Goal: Task Accomplishment & Management: Use online tool/utility

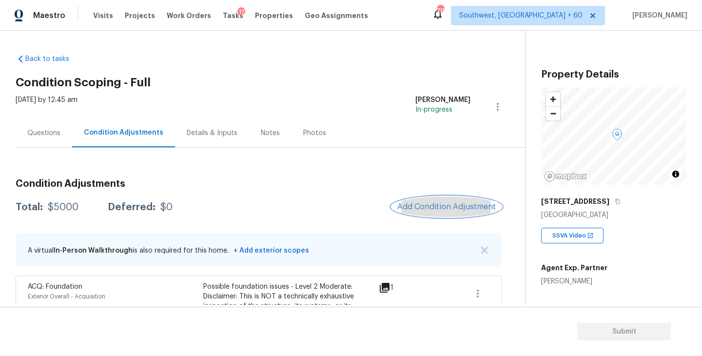
click at [450, 206] on span "Add Condition Adjustment" at bounding box center [446, 206] width 98 height 9
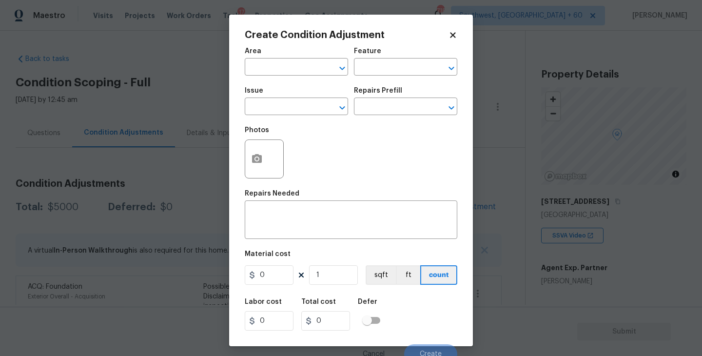
click at [278, 58] on div "Area" at bounding box center [296, 54] width 103 height 13
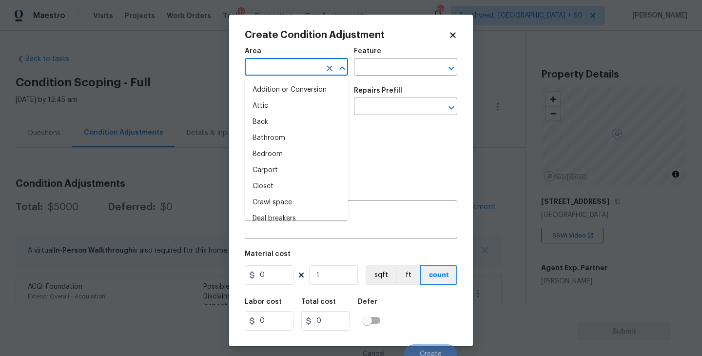
click at [276, 70] on input "text" at bounding box center [283, 67] width 76 height 15
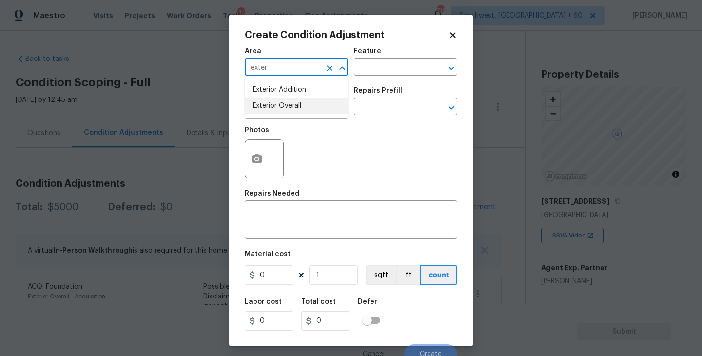
click at [281, 105] on li "Exterior Overall" at bounding box center [296, 106] width 103 height 16
type input "Exterior Overall"
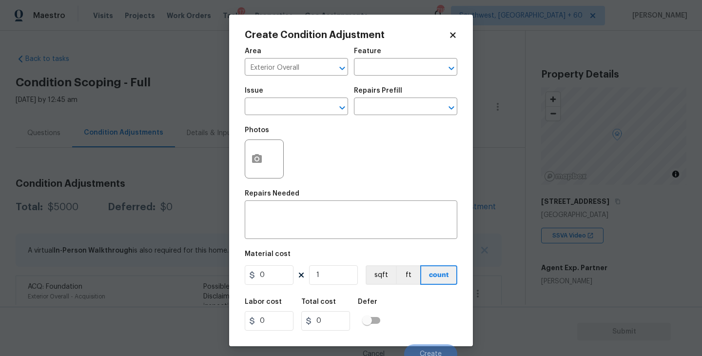
click at [390, 56] on div "Feature" at bounding box center [405, 54] width 103 height 13
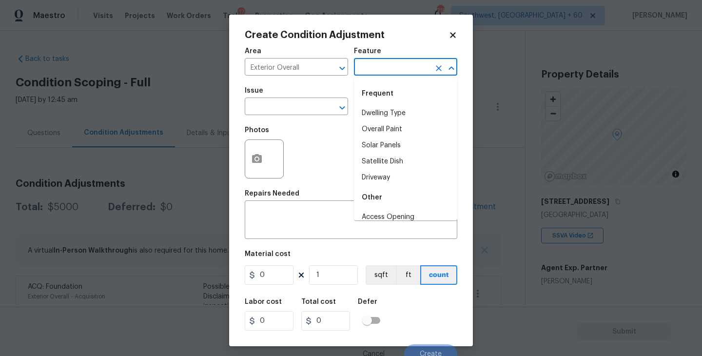
click at [385, 64] on input "text" at bounding box center [392, 67] width 76 height 15
click at [387, 190] on li "Exterior Windows" at bounding box center [405, 194] width 103 height 16
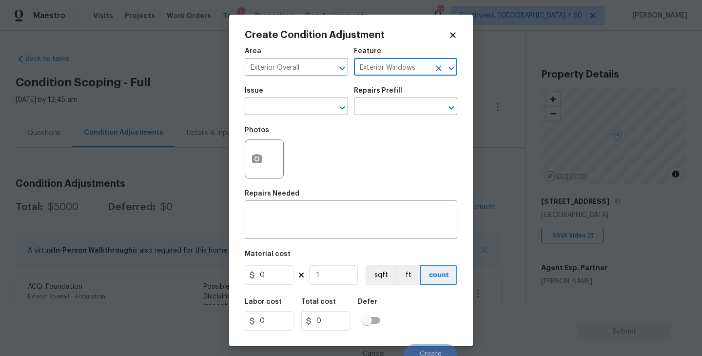
type input "Exterior Windows"
click at [301, 124] on div "Photos" at bounding box center [351, 152] width 212 height 63
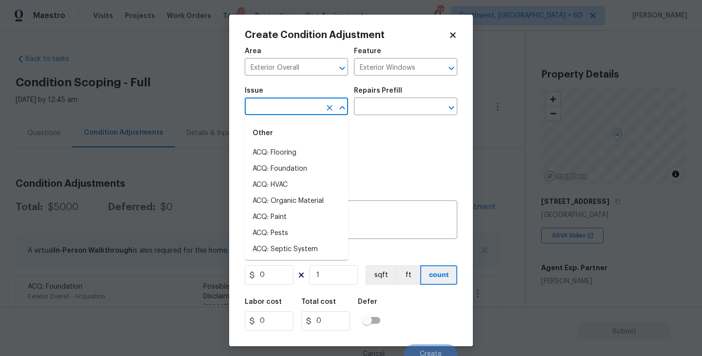
click at [284, 107] on input "text" at bounding box center [283, 107] width 76 height 15
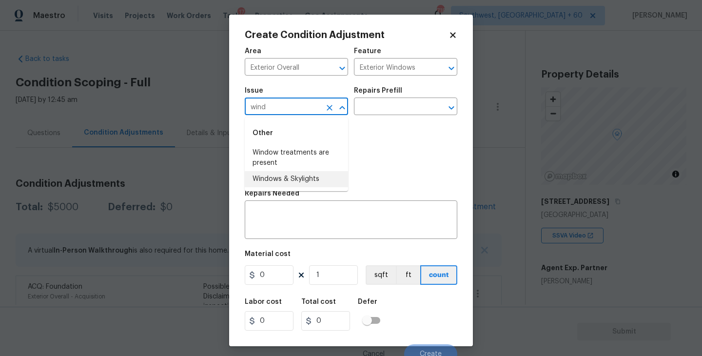
click at [300, 174] on li "Windows & Skylights" at bounding box center [296, 179] width 103 height 16
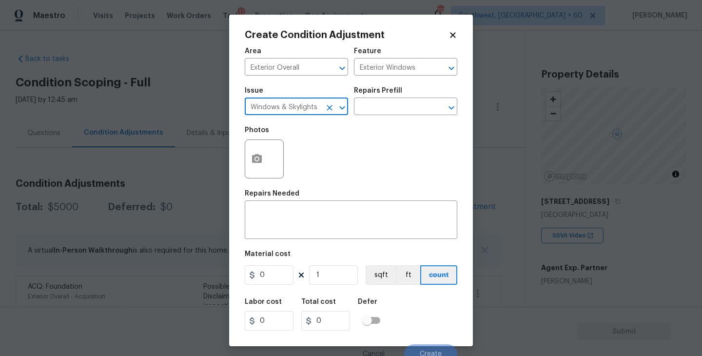
type input "Windows & Skylights"
click at [359, 143] on div "Photos" at bounding box center [351, 152] width 212 height 63
click at [382, 121] on div "Photos" at bounding box center [351, 152] width 212 height 63
click at [397, 108] on input "text" at bounding box center [392, 107] width 76 height 15
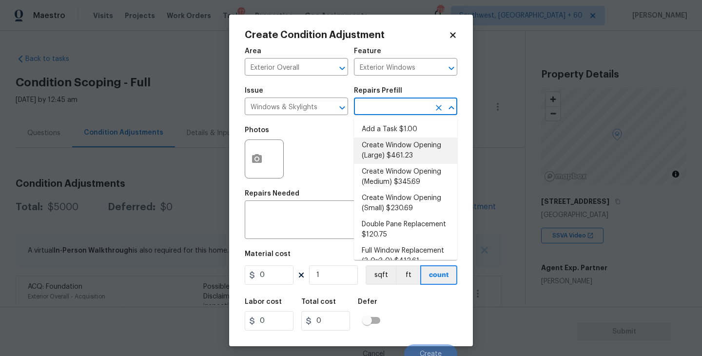
click at [396, 150] on li "Create Window Opening (Large) $461.23" at bounding box center [405, 150] width 103 height 26
type textarea "Remove the existing substrate, insulation, etc to create a window opening over …"
type input "461.23"
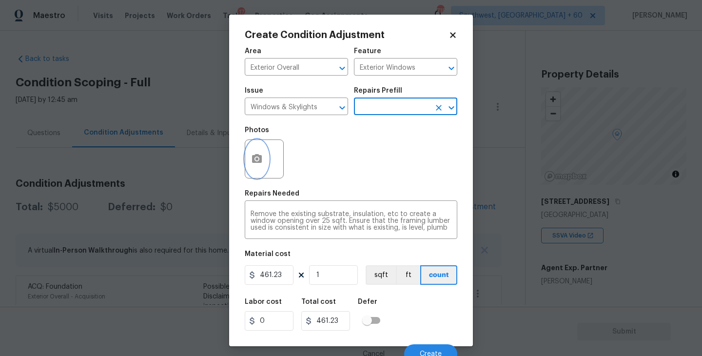
click at [258, 169] on button "button" at bounding box center [256, 159] width 23 height 38
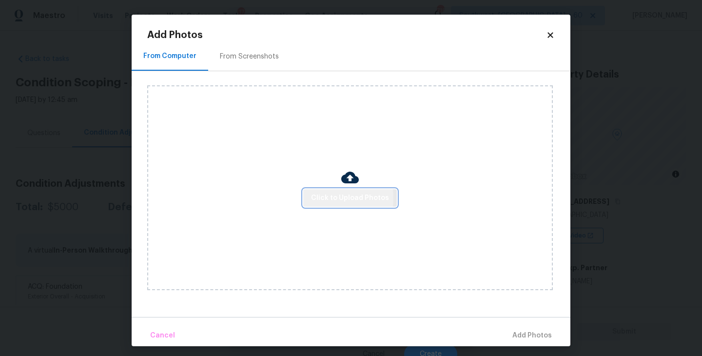
click at [316, 198] on span "Click to Upload Photos" at bounding box center [350, 198] width 78 height 12
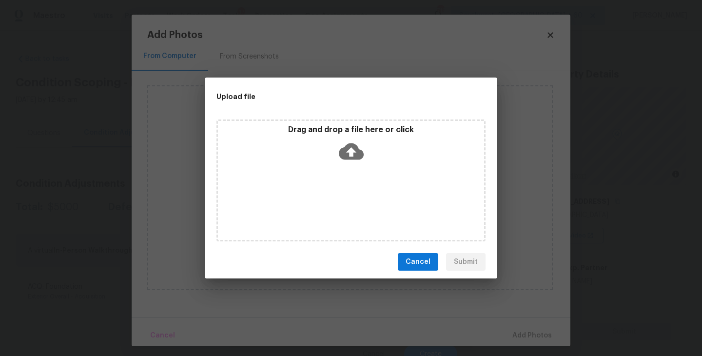
click at [330, 174] on div "Drag and drop a file here or click" at bounding box center [350, 180] width 269 height 122
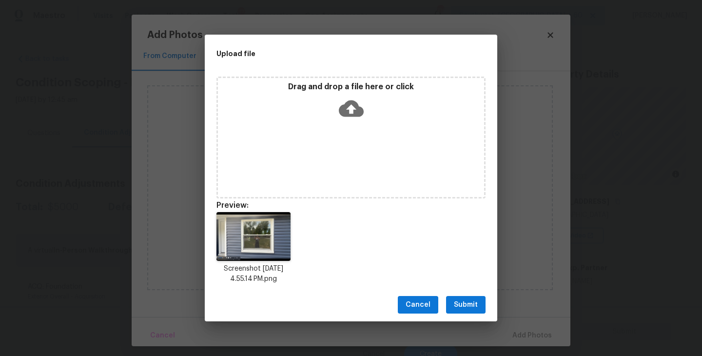
click at [461, 309] on span "Submit" at bounding box center [466, 305] width 24 height 12
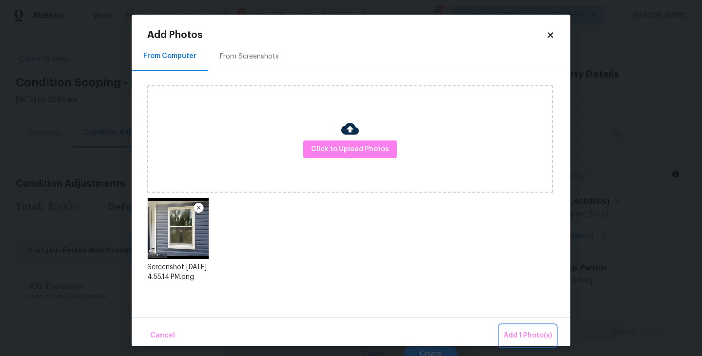
click at [513, 333] on span "Add 1 Photo(s)" at bounding box center [527, 335] width 48 height 12
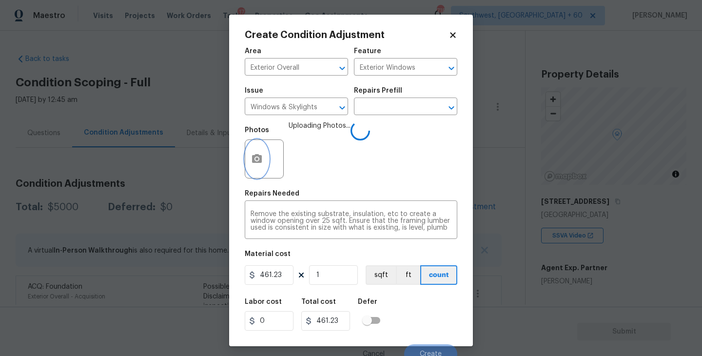
scroll to position [8, 0]
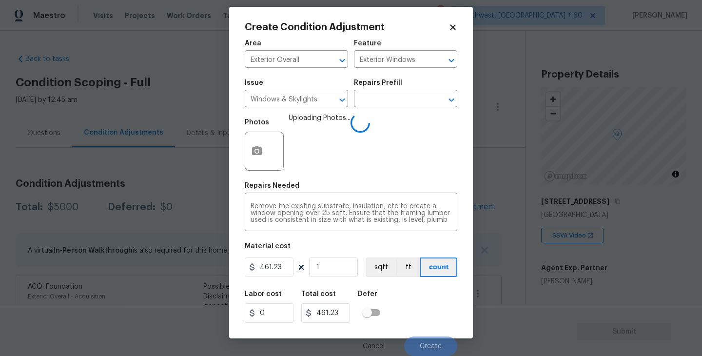
click at [416, 297] on div "Labor cost 0 Total cost 461.23 Defer" at bounding box center [351, 307] width 212 height 44
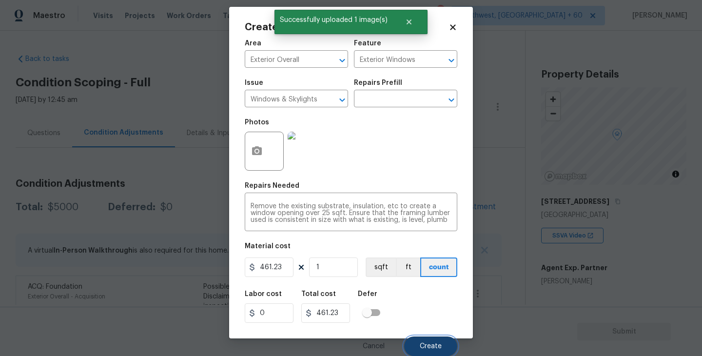
click at [423, 339] on button "Create" at bounding box center [430, 345] width 53 height 19
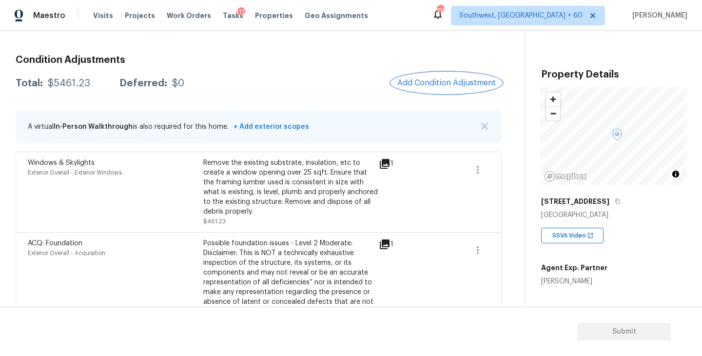
scroll to position [68, 0]
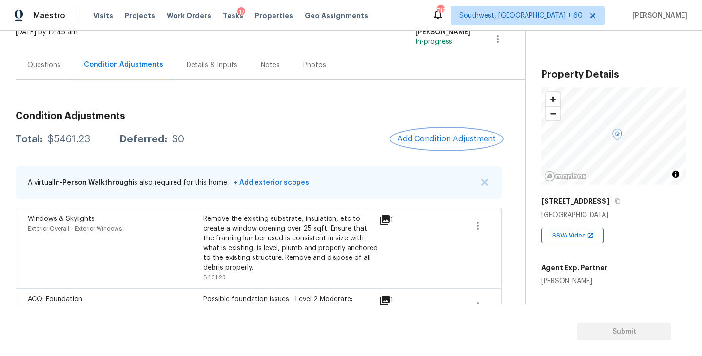
click at [432, 140] on span "Add Condition Adjustment" at bounding box center [446, 138] width 98 height 9
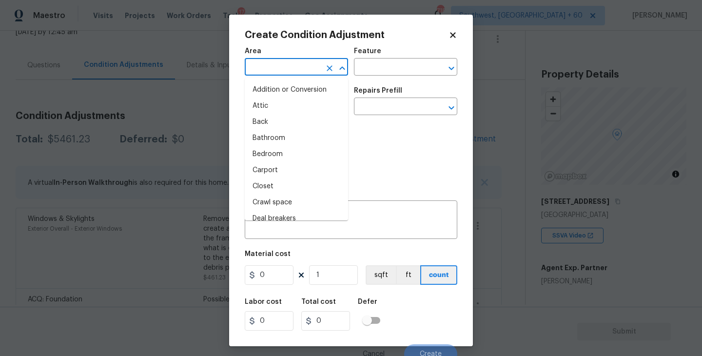
click at [287, 64] on input "text" at bounding box center [283, 67] width 76 height 15
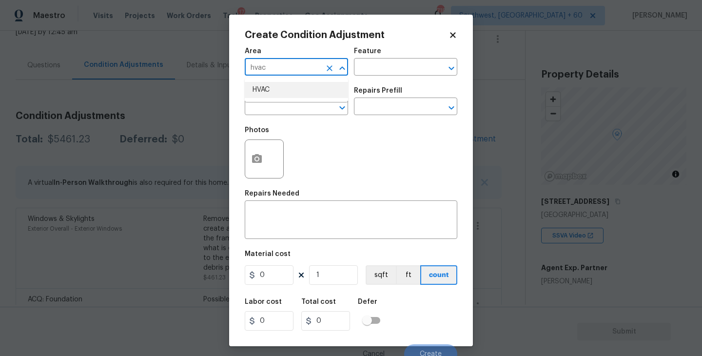
click at [288, 94] on li "HVAC" at bounding box center [296, 90] width 103 height 16
type input "HVAC"
click at [390, 56] on div "Feature" at bounding box center [405, 54] width 103 height 13
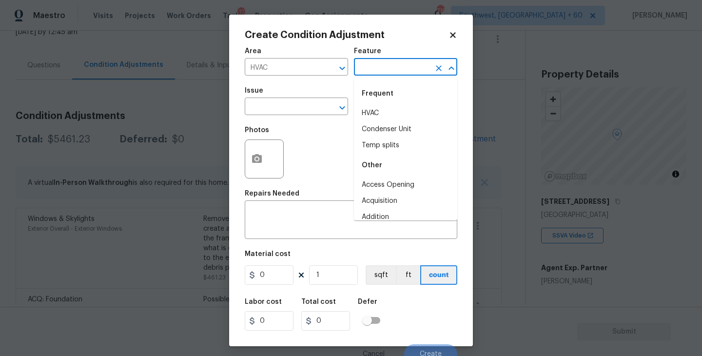
click at [382, 63] on input "text" at bounding box center [392, 67] width 76 height 15
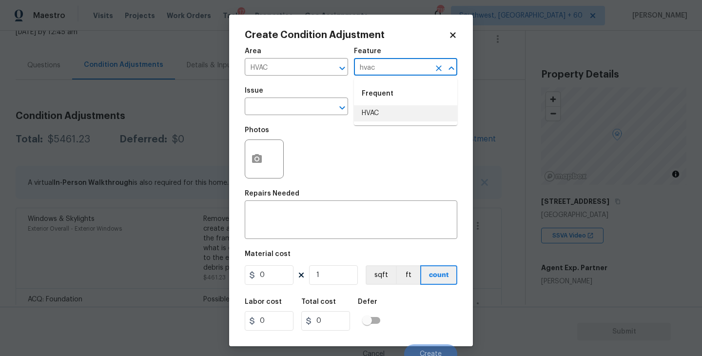
click at [380, 109] on li "HVAC" at bounding box center [405, 113] width 103 height 16
drag, startPoint x: 325, startPoint y: 109, endPoint x: 310, endPoint y: 109, distance: 15.6
click at [310, 109] on div "​" at bounding box center [296, 107] width 103 height 15
type input "HVAC"
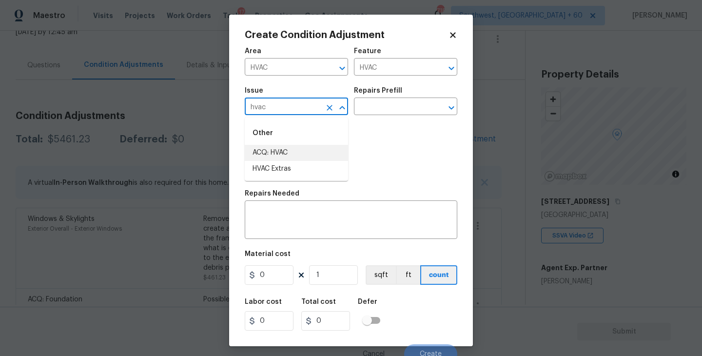
click at [311, 150] on li "ACQ: HVAC" at bounding box center [296, 153] width 103 height 16
type input "ACQ: HVAC"
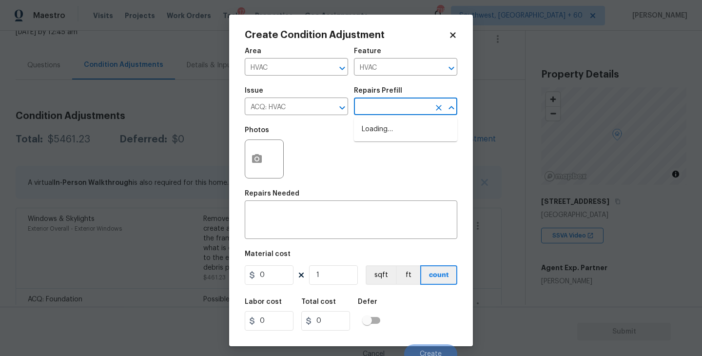
click at [378, 107] on input "text" at bounding box center [392, 107] width 76 height 15
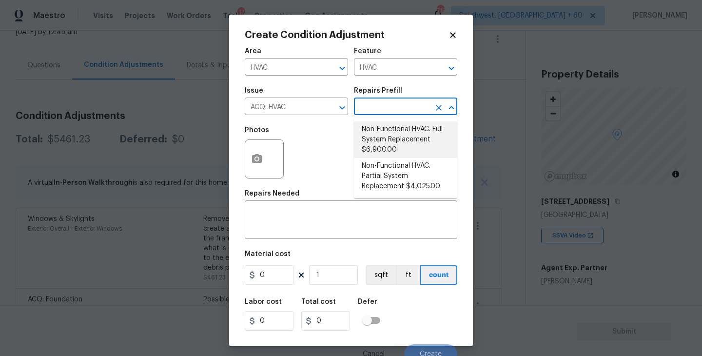
click at [387, 123] on li "Non-Functional HVAC. Full System Replacement $6,900.00" at bounding box center [405, 139] width 103 height 37
type input "Acquisition"
type textarea "Acquisition Scope: Full System Replacement"
type input "6900"
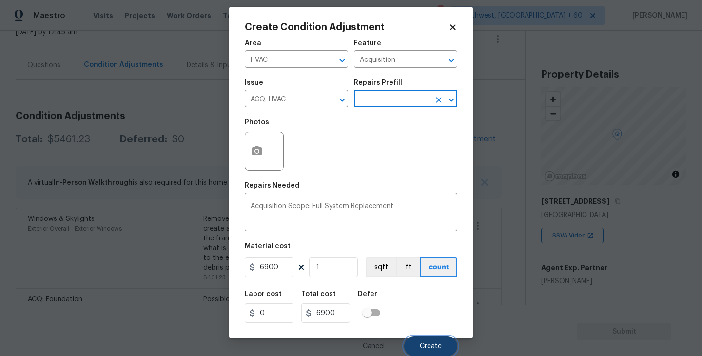
click at [431, 343] on span "Create" at bounding box center [430, 346] width 22 height 7
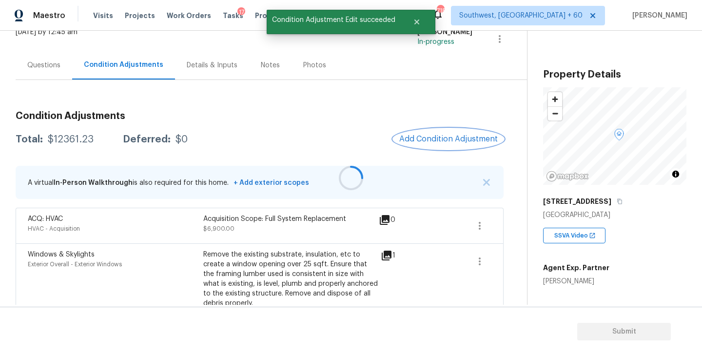
scroll to position [0, 0]
click at [462, 136] on span "Add Condition Adjustment" at bounding box center [448, 138] width 98 height 9
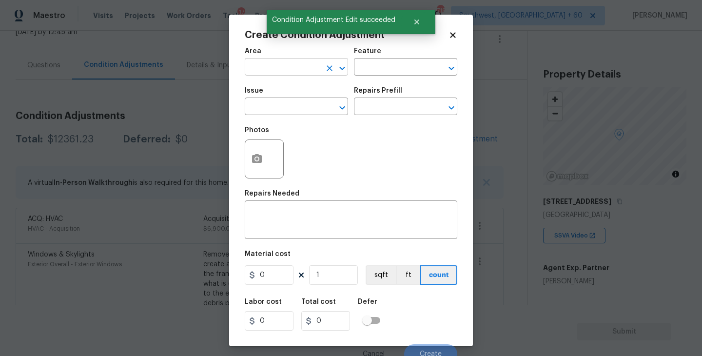
click at [265, 63] on input "text" at bounding box center [283, 67] width 76 height 15
drag, startPoint x: 265, startPoint y: 63, endPoint x: 269, endPoint y: 71, distance: 8.9
click at [265, 66] on input "exter" at bounding box center [283, 67] width 76 height 15
click at [280, 108] on li "Exterior Overall" at bounding box center [296, 106] width 103 height 16
type input "Exterior Overall"
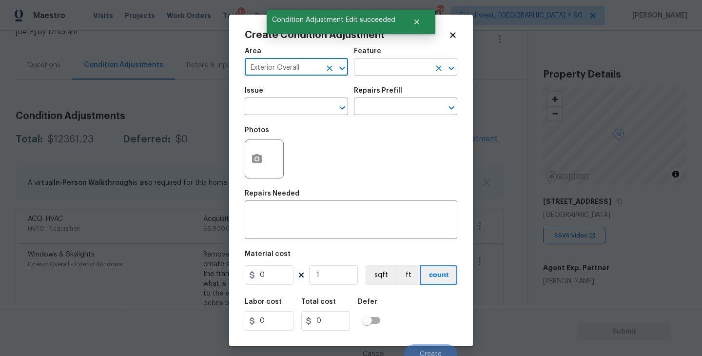
click at [415, 66] on input "text" at bounding box center [392, 67] width 76 height 15
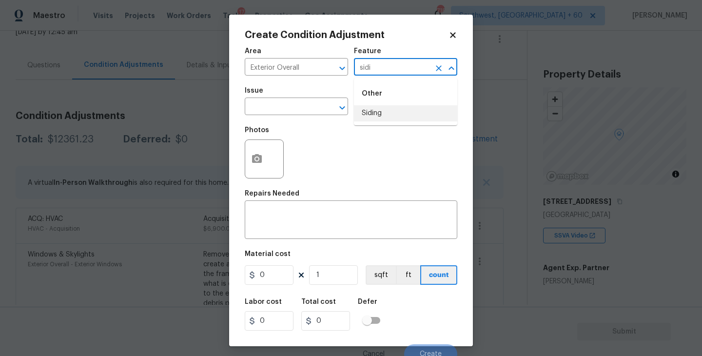
click at [400, 117] on li "Siding" at bounding box center [405, 113] width 103 height 16
click at [331, 113] on div at bounding box center [335, 108] width 25 height 14
type input "Siding"
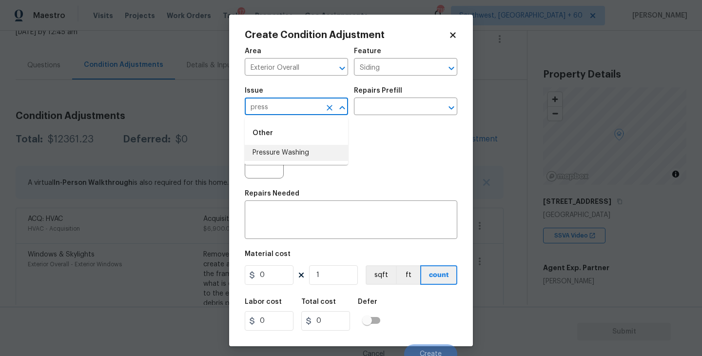
click at [288, 149] on li "Pressure Washing" at bounding box center [296, 153] width 103 height 16
type input "Pressure Washing"
click at [362, 112] on input "text" at bounding box center [392, 107] width 76 height 15
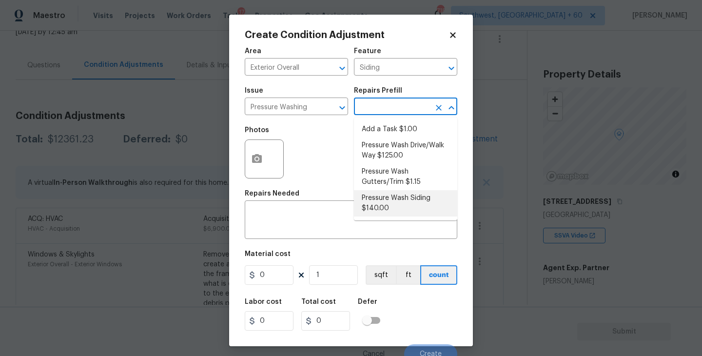
click at [384, 217] on ul "Add a Task $1.00 Pressure Wash Drive/Walk Way $125.00 Pressure Wash Gutters/Tri…" at bounding box center [405, 168] width 103 height 103
click at [390, 213] on li "Pressure Wash Siding $140.00" at bounding box center [405, 203] width 103 height 26
type textarea "Protect areas as needed for pressure washing. Pressure wash the siding on the h…"
type input "140"
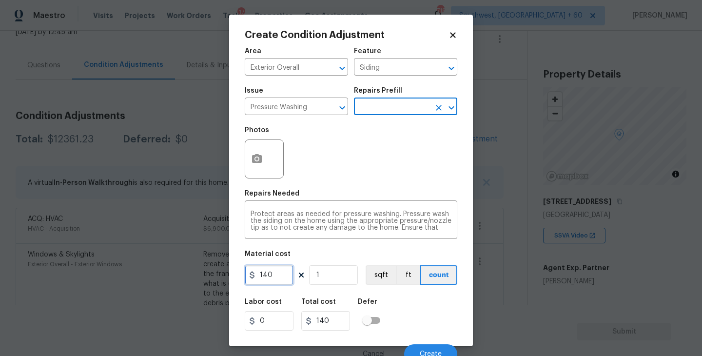
drag, startPoint x: 276, startPoint y: 273, endPoint x: 208, endPoint y: 270, distance: 67.8
click at [208, 270] on div "Create Condition Adjustment Area Exterior Overall ​ Feature Siding ​ Issue Pres…" at bounding box center [351, 178] width 702 height 356
type input "200"
click at [257, 157] on icon "button" at bounding box center [257, 158] width 10 height 9
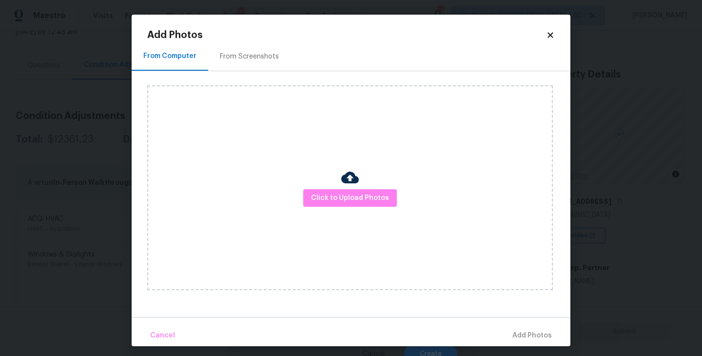
click at [325, 187] on div "Click to Upload Photos" at bounding box center [349, 187] width 405 height 205
click at [333, 190] on button "Click to Upload Photos" at bounding box center [350, 198] width 94 height 18
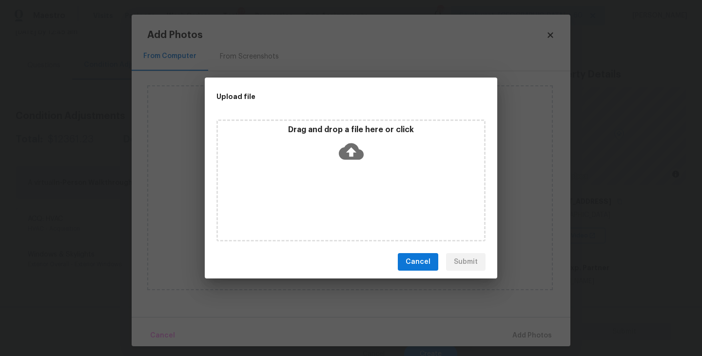
click at [345, 149] on icon at bounding box center [351, 151] width 25 height 17
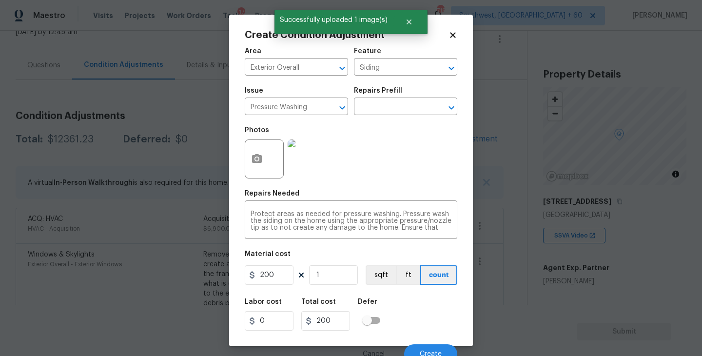
scroll to position [8, 0]
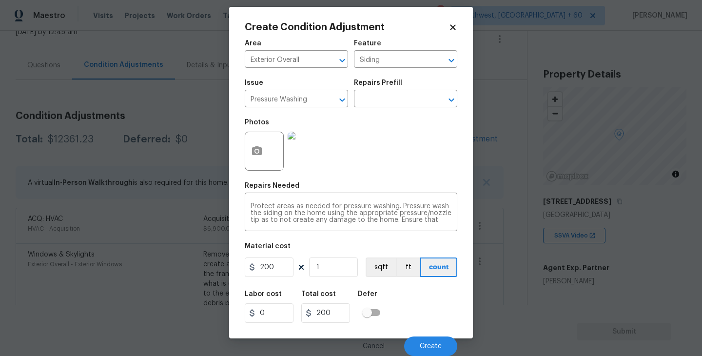
click at [418, 292] on div "Labor cost 0 Total cost 200 Defer" at bounding box center [351, 307] width 212 height 44
click at [428, 343] on span "Create" at bounding box center [430, 346] width 22 height 7
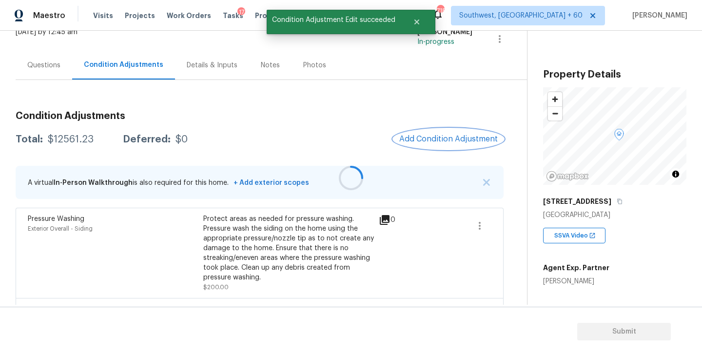
scroll to position [0, 0]
click at [425, 141] on span "Add Condition Adjustment" at bounding box center [448, 138] width 98 height 9
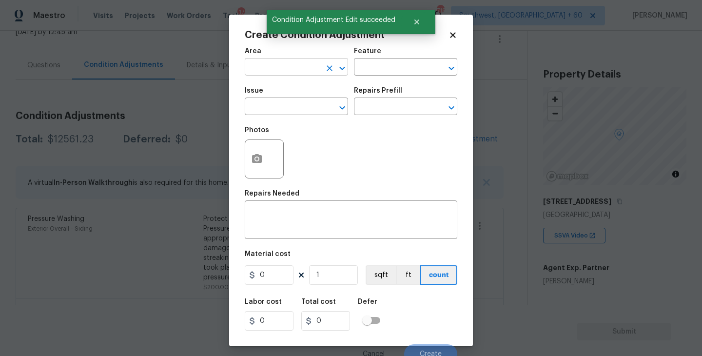
click at [298, 67] on input "text" at bounding box center [283, 67] width 76 height 15
click at [311, 109] on li "Exterior Overall" at bounding box center [296, 106] width 103 height 16
type input "Exterior Overall"
click at [372, 72] on input "text" at bounding box center [392, 67] width 76 height 15
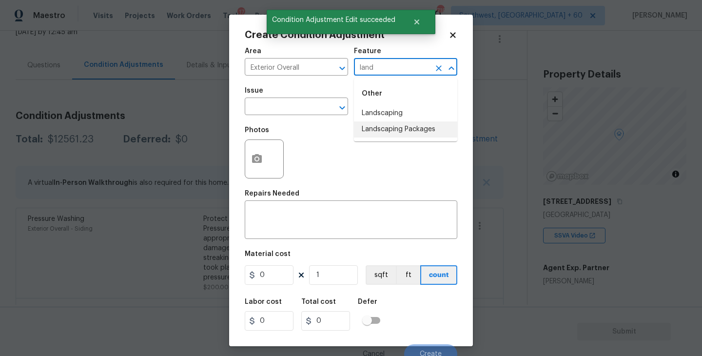
click at [382, 132] on li "Landscaping Packages" at bounding box center [405, 129] width 103 height 16
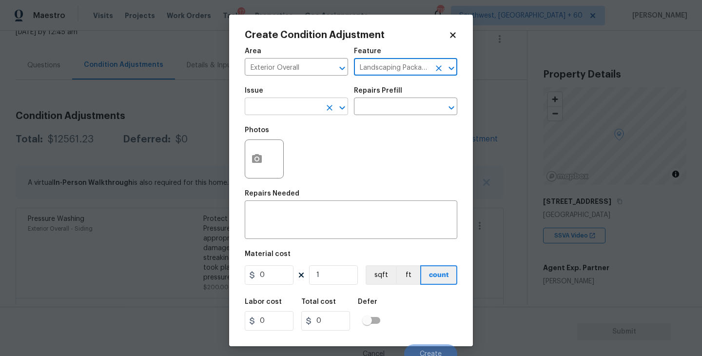
type input "Landscaping Packages"
click at [316, 113] on input "text" at bounding box center [283, 107] width 76 height 15
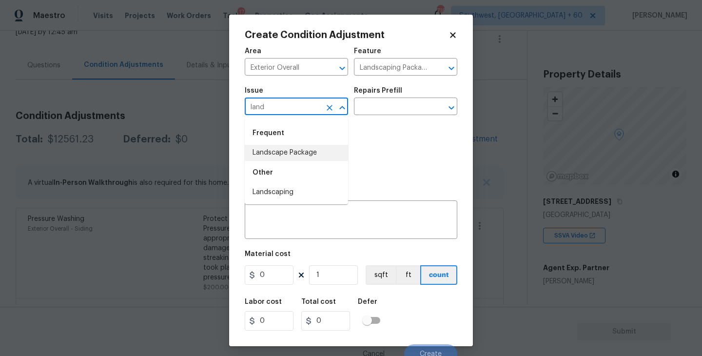
click at [317, 152] on li "Landscape Package" at bounding box center [296, 153] width 103 height 16
type input "Landscape Package"
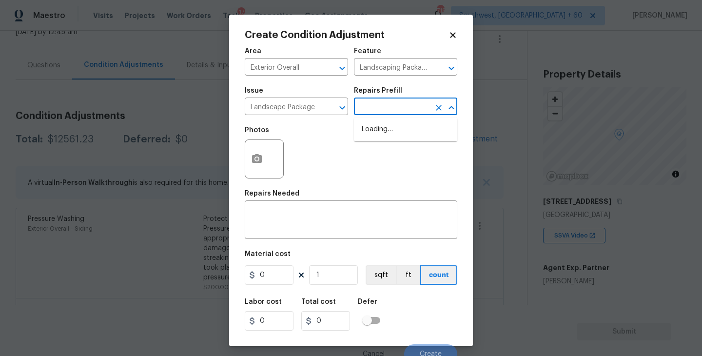
click at [383, 106] on input "text" at bounding box center [392, 107] width 76 height 15
click at [396, 131] on li "Initial landscaping package $120.00" at bounding box center [405, 134] width 103 height 26
type input "Home Readiness Packages"
type textarea "Mowing of grass up to 6" in height. Mow, edge along driveways & sidewalks, trim…"
type input "120"
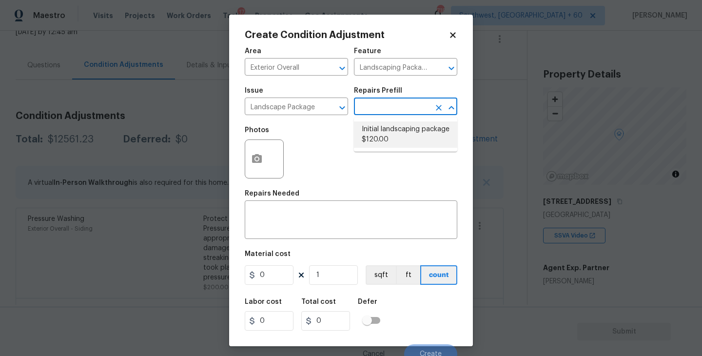
type input "120"
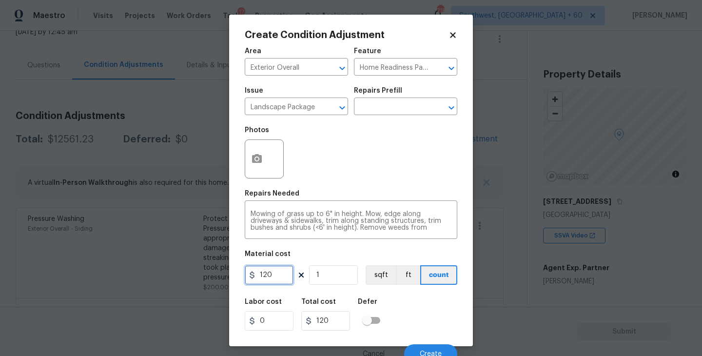
drag, startPoint x: 278, startPoint y: 268, endPoint x: 192, endPoint y: 266, distance: 86.3
click at [192, 266] on div "Create Condition Adjustment Area Exterior Overall ​ Feature Home Readiness Pack…" at bounding box center [351, 178] width 702 height 356
type input "300"
click at [253, 163] on icon "button" at bounding box center [257, 158] width 10 height 9
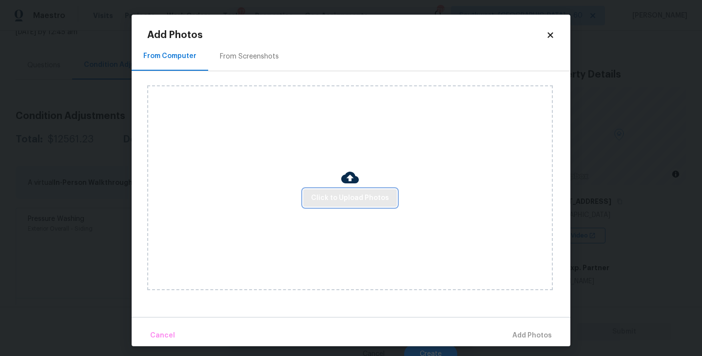
drag, startPoint x: 253, startPoint y: 163, endPoint x: 310, endPoint y: 200, distance: 68.2
click at [310, 200] on button "Click to Upload Photos" at bounding box center [350, 198] width 94 height 18
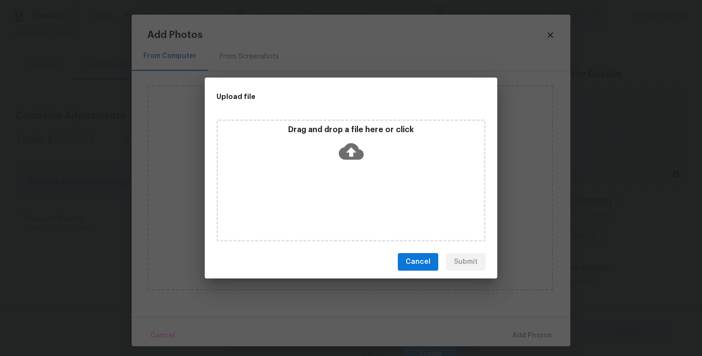
click at [329, 169] on div "Drag and drop a file here or click" at bounding box center [350, 180] width 269 height 122
